Goal: Information Seeking & Learning: Check status

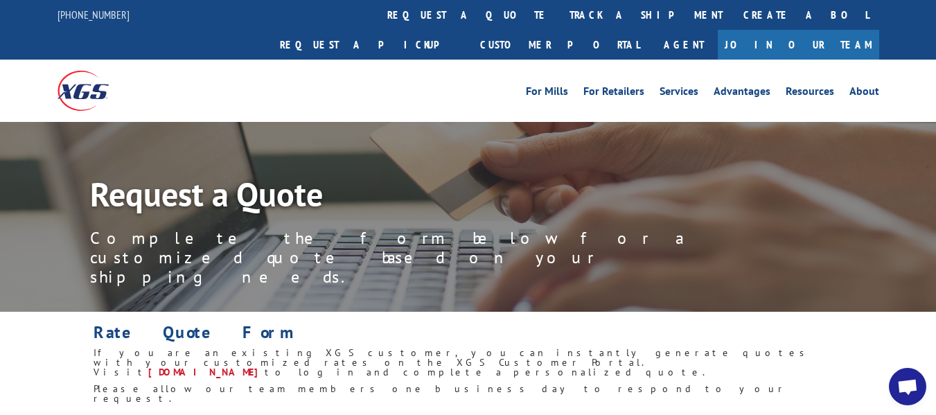
click at [559, 14] on link "track a shipment" at bounding box center [646, 15] width 174 height 30
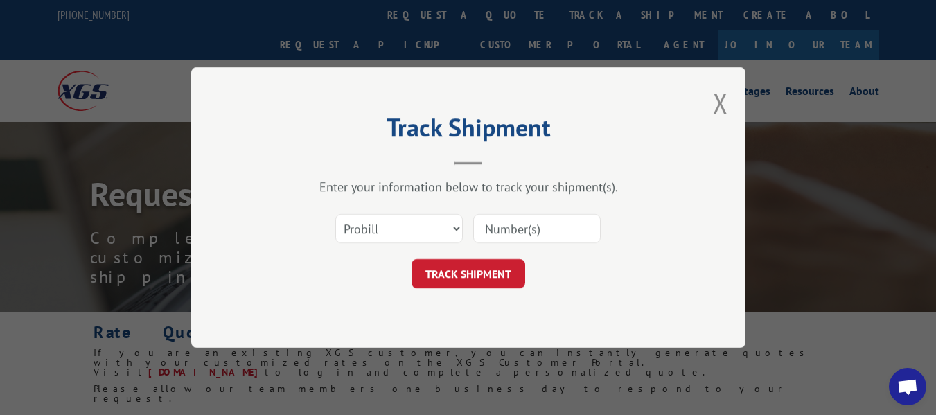
click at [520, 230] on input at bounding box center [536, 228] width 127 height 29
type input "17468943"
click at [482, 280] on button "TRACK SHIPMENT" at bounding box center [469, 273] width 114 height 29
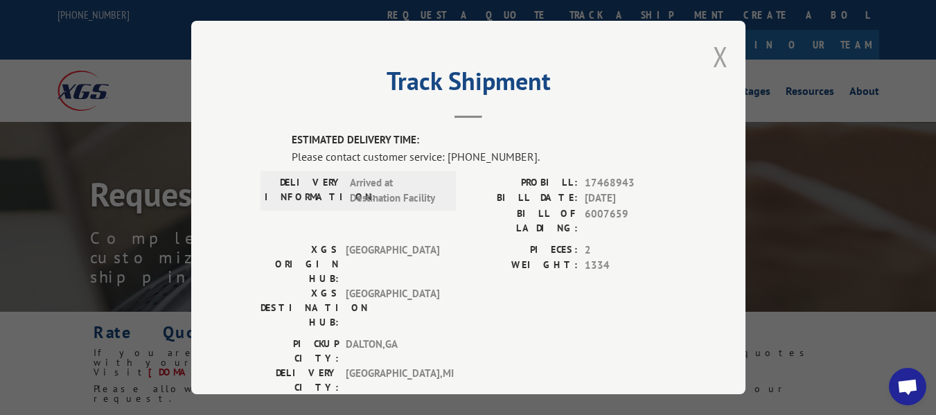
click at [714, 59] on button "Close modal" at bounding box center [720, 56] width 15 height 37
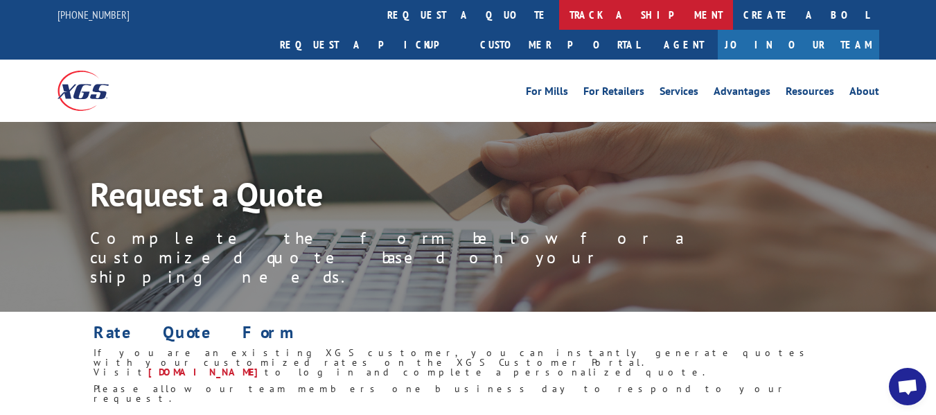
click at [559, 17] on link "track a shipment" at bounding box center [646, 15] width 174 height 30
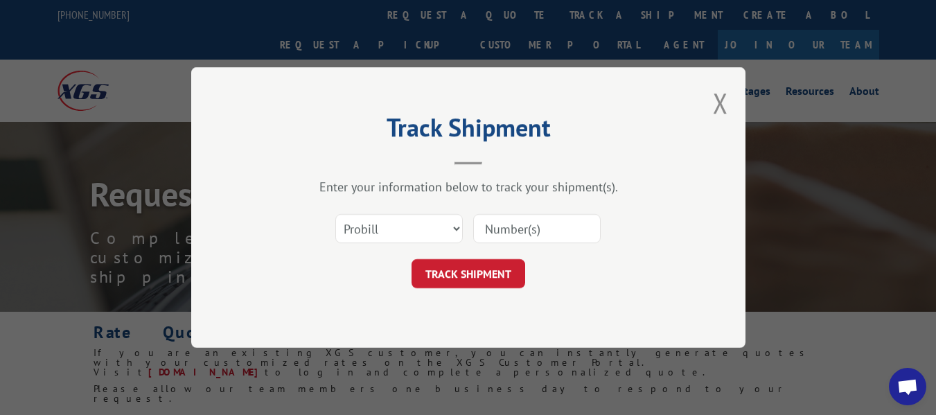
click at [517, 228] on input at bounding box center [536, 228] width 127 height 29
type input "16397799"
click at [496, 268] on button "TRACK SHIPMENT" at bounding box center [469, 273] width 114 height 29
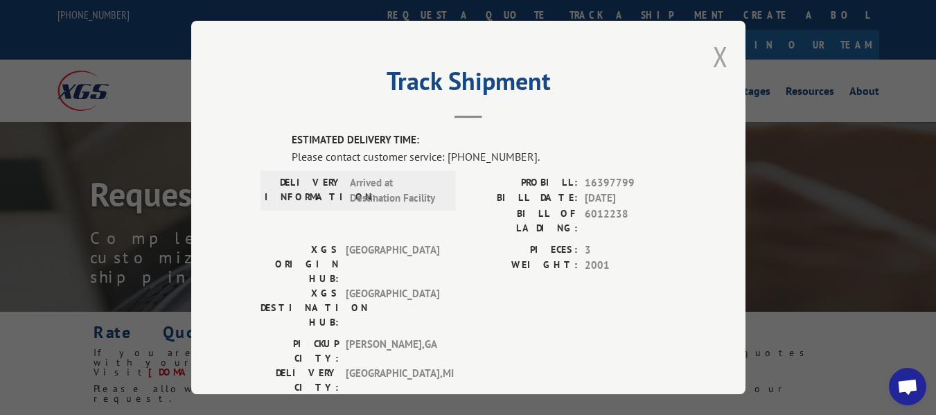
click at [716, 55] on button "Close modal" at bounding box center [720, 56] width 15 height 37
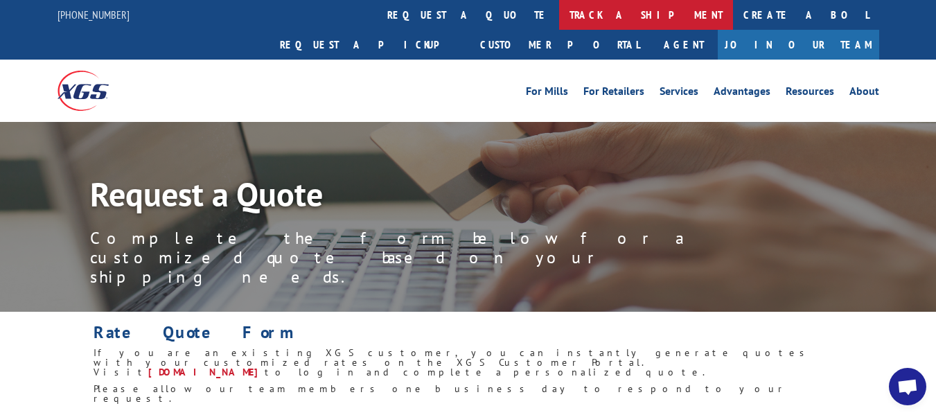
click at [559, 14] on link "track a shipment" at bounding box center [646, 15] width 174 height 30
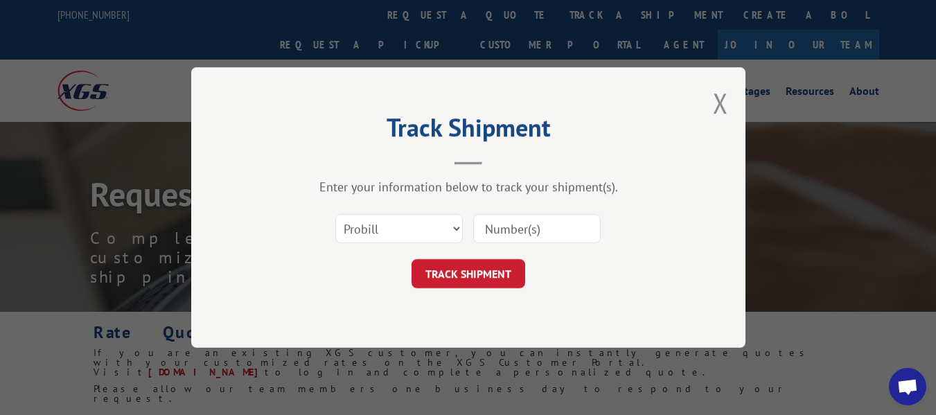
click at [511, 232] on input at bounding box center [536, 228] width 127 height 29
type input "17468943"
click at [472, 291] on div "Track Shipment Enter your information below to track your shipment(s). Select c…" at bounding box center [468, 207] width 554 height 281
click at [497, 276] on button "TRACK SHIPMENT" at bounding box center [469, 273] width 114 height 29
